Goal: Task Accomplishment & Management: Use online tool/utility

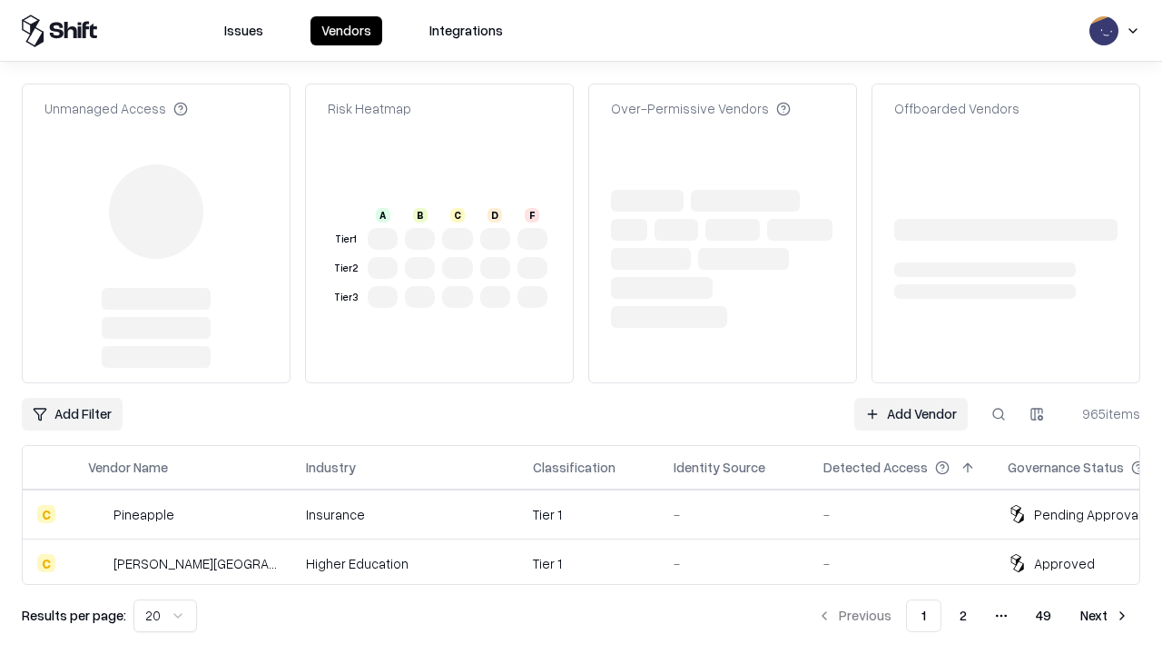
click at [911, 398] on link "Add Vendor" at bounding box center [911, 414] width 114 height 33
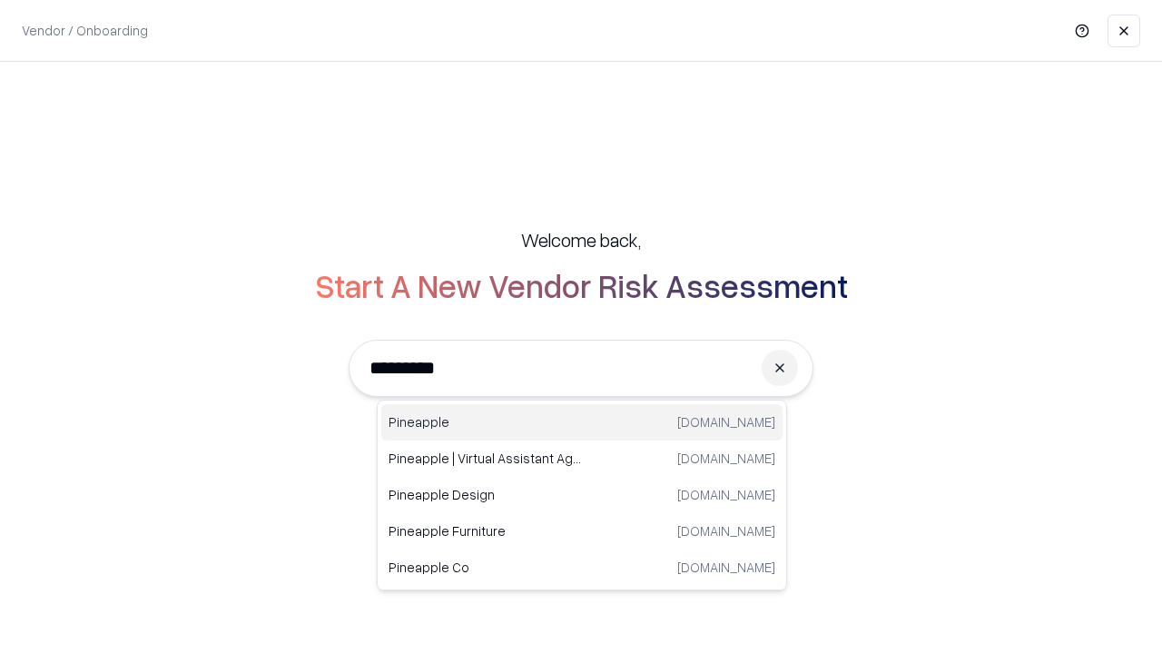
click at [582, 422] on div "Pineapple [DOMAIN_NAME]" at bounding box center [581, 422] width 401 height 36
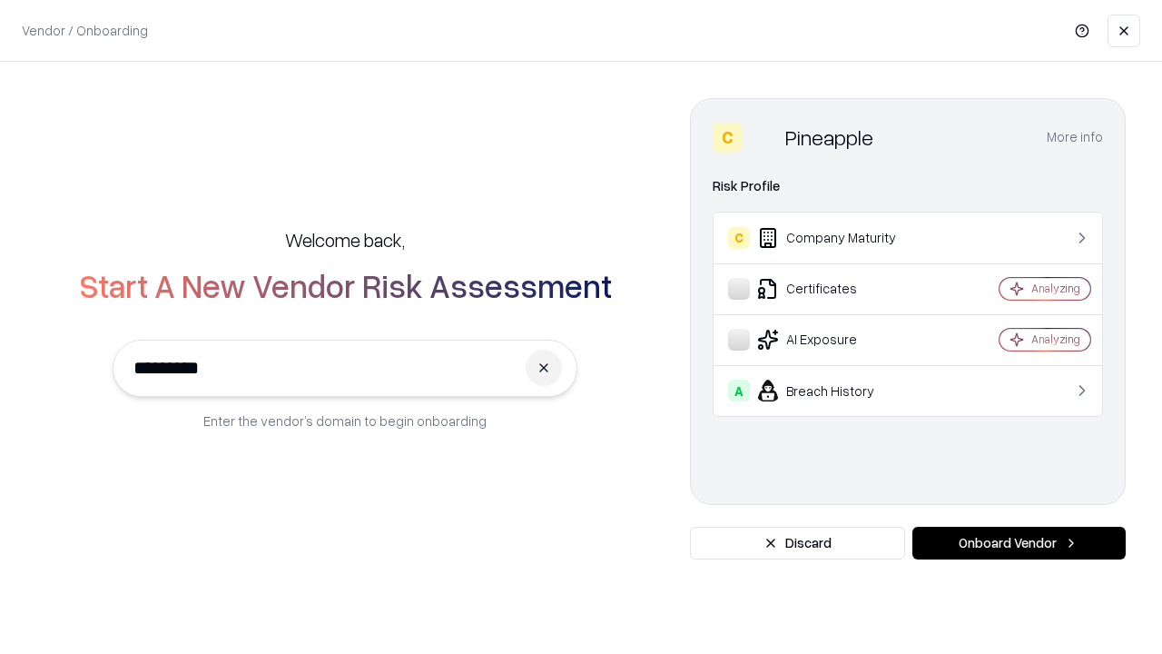
type input "*********"
click at [1019, 543] on button "Onboard Vendor" at bounding box center [1019, 543] width 213 height 33
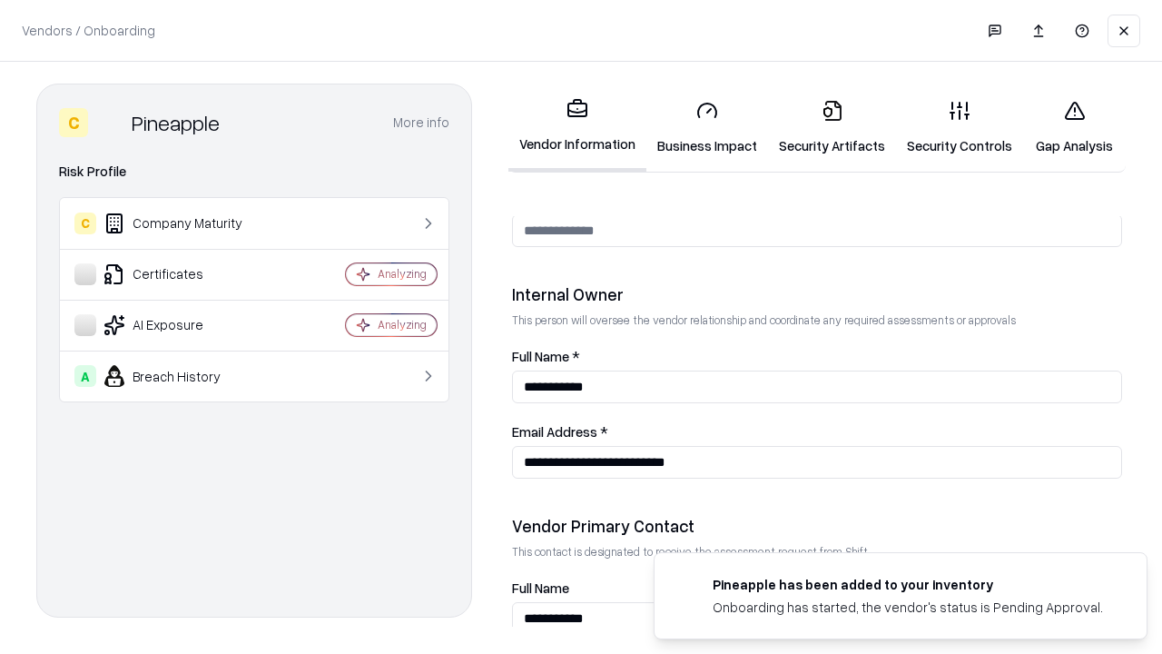
scroll to position [941, 0]
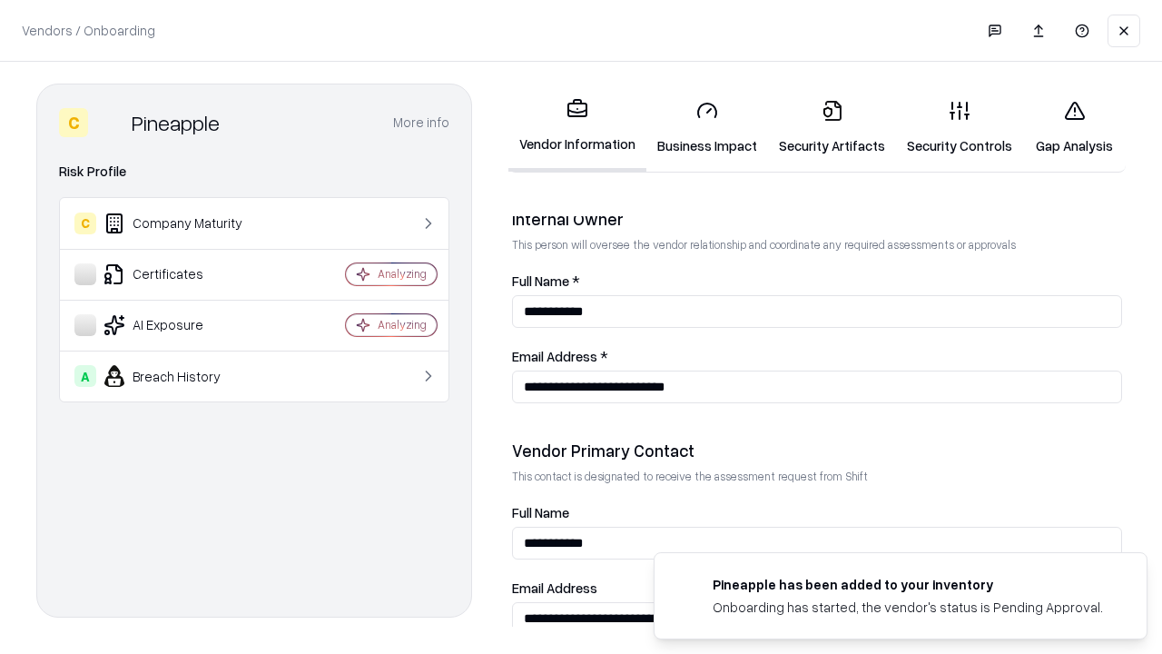
click at [707, 127] on link "Business Impact" at bounding box center [708, 127] width 122 height 84
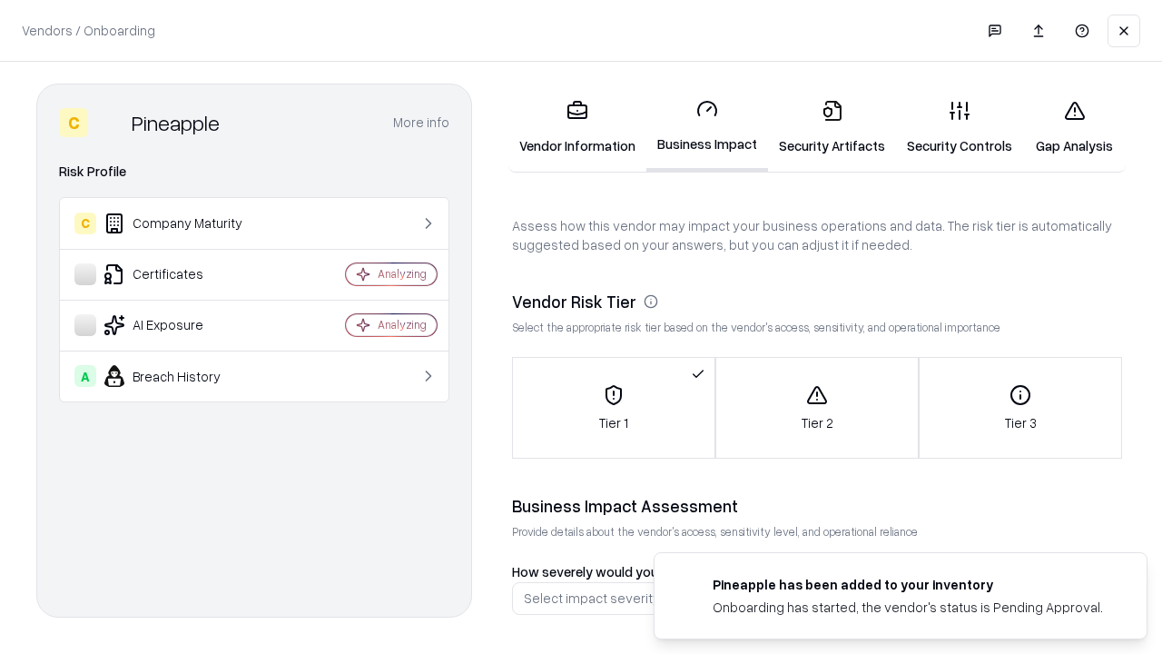
click at [1074, 127] on link "Gap Analysis" at bounding box center [1074, 127] width 103 height 84
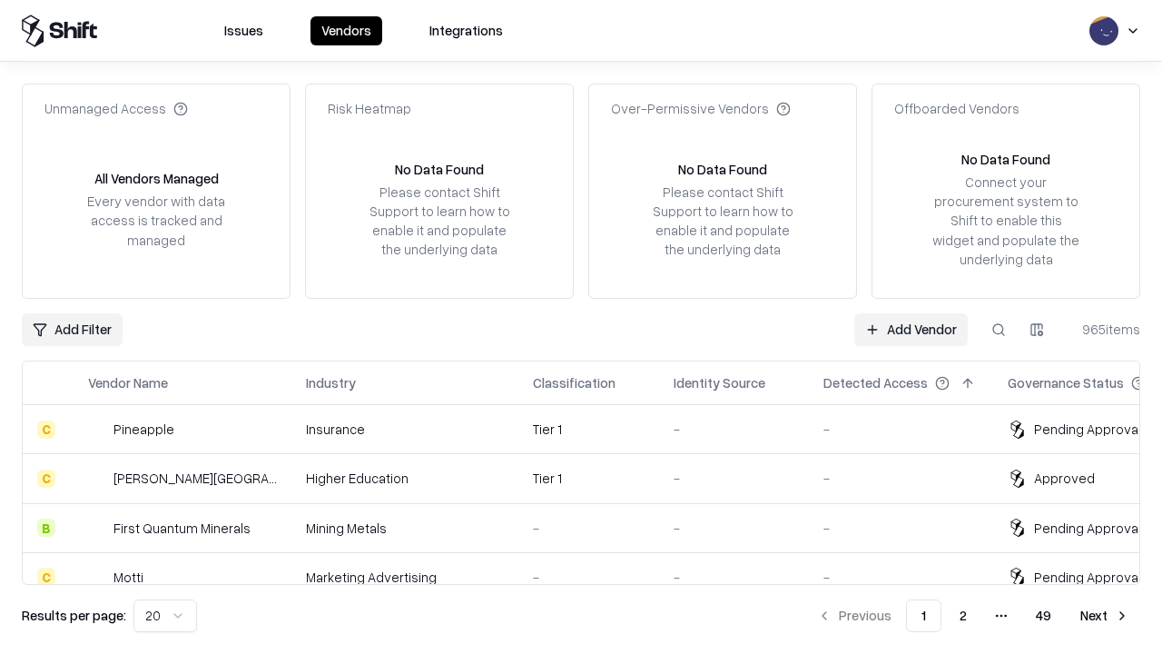
click at [911, 329] on link "Add Vendor" at bounding box center [911, 329] width 114 height 33
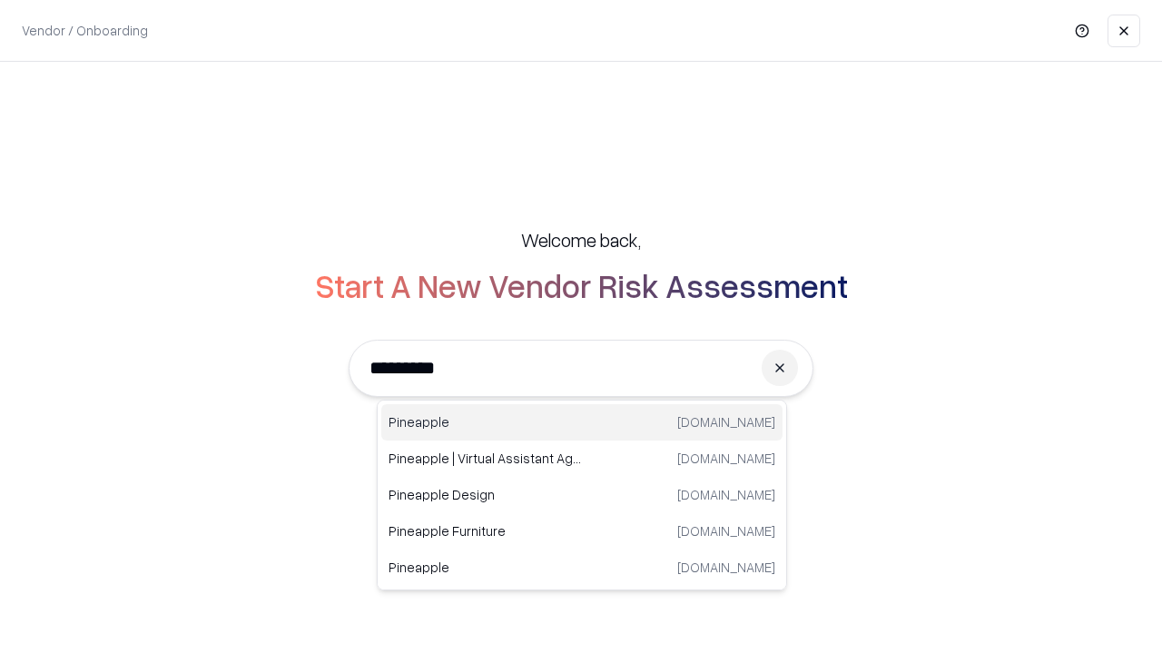
click at [582, 422] on div "Pineapple [DOMAIN_NAME]" at bounding box center [581, 422] width 401 height 36
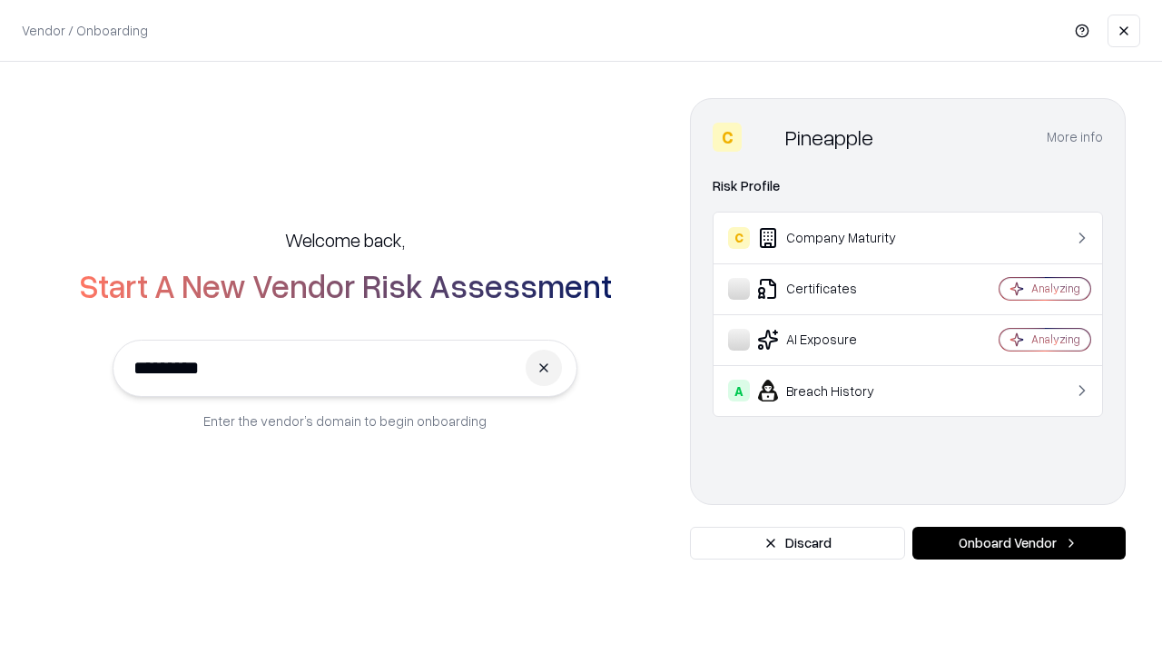
type input "*********"
click at [1019, 543] on button "Onboard Vendor" at bounding box center [1019, 543] width 213 height 33
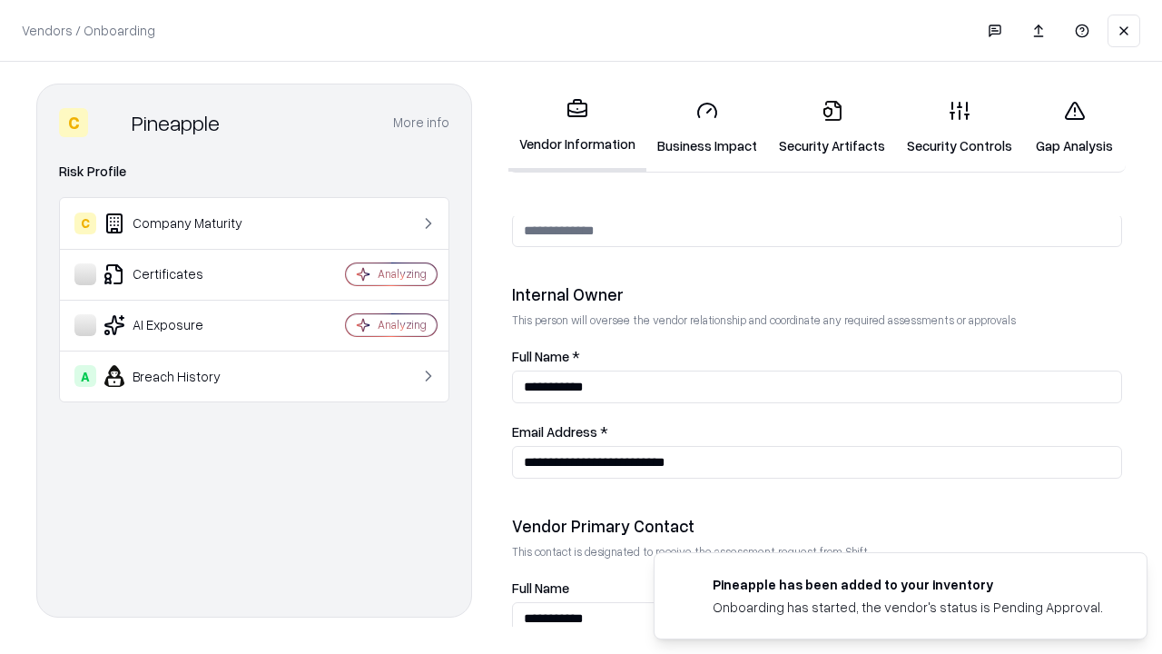
scroll to position [941, 0]
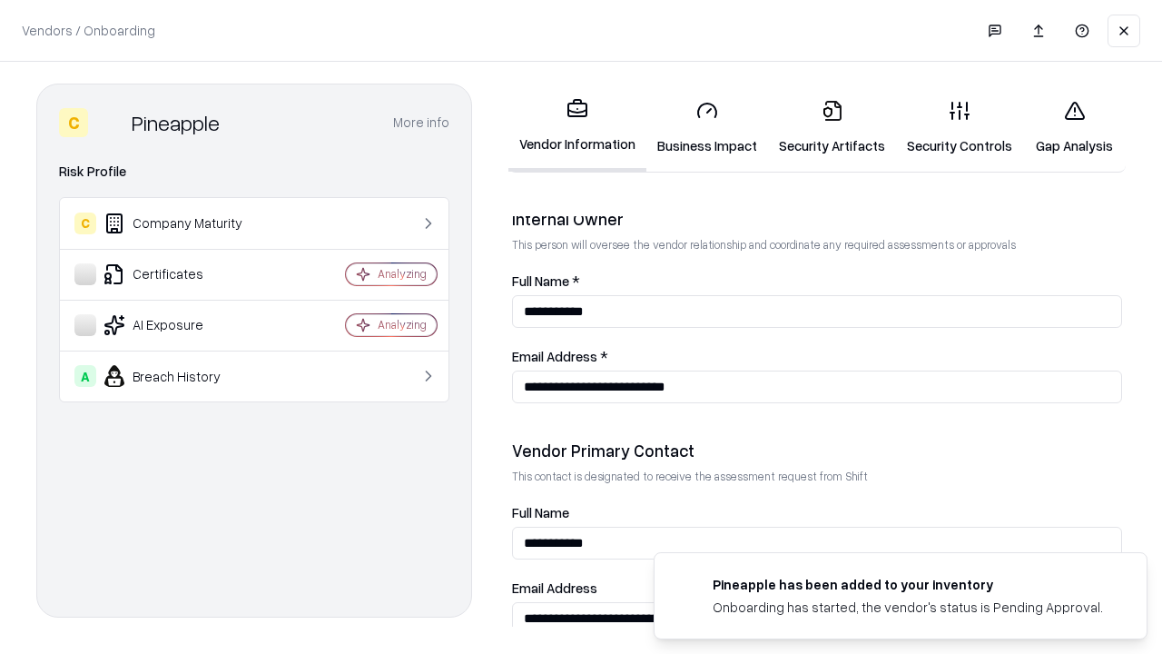
click at [1074, 127] on link "Gap Analysis" at bounding box center [1074, 127] width 103 height 84
